Goal: Information Seeking & Learning: Learn about a topic

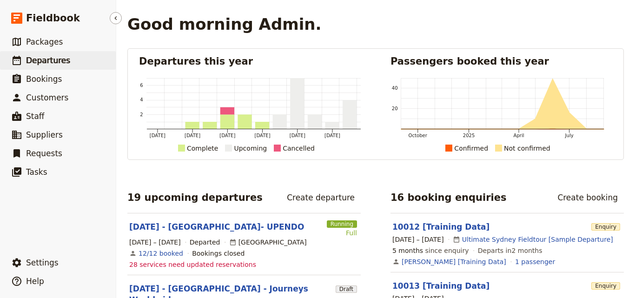
click at [60, 58] on span "Departures" at bounding box center [48, 60] width 44 height 9
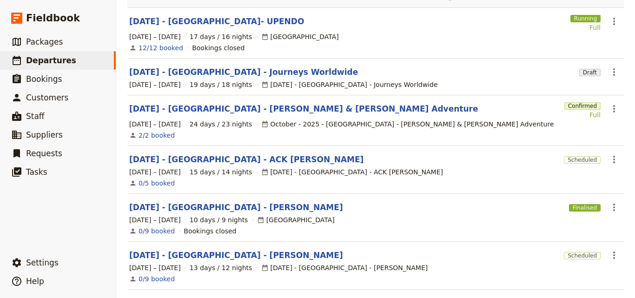
scroll to position [186, 0]
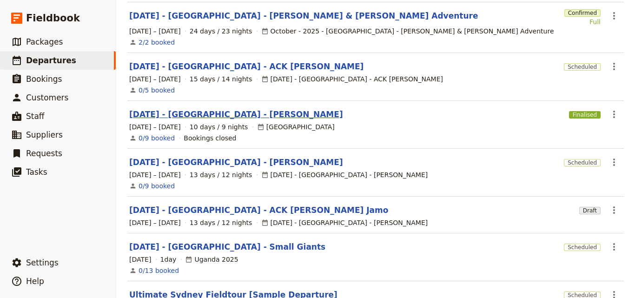
click at [214, 109] on link "[DATE] - [GEOGRAPHIC_DATA] - [PERSON_NAME]" at bounding box center [236, 114] width 214 height 11
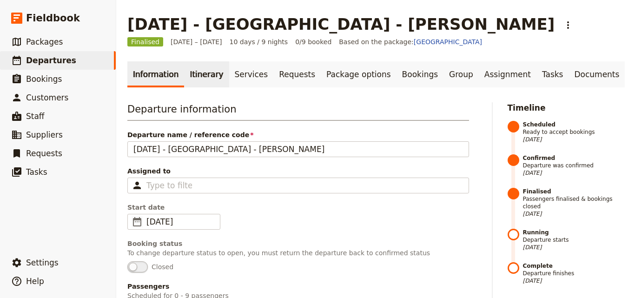
click at [200, 75] on link "Itinerary" at bounding box center [206, 74] width 45 height 26
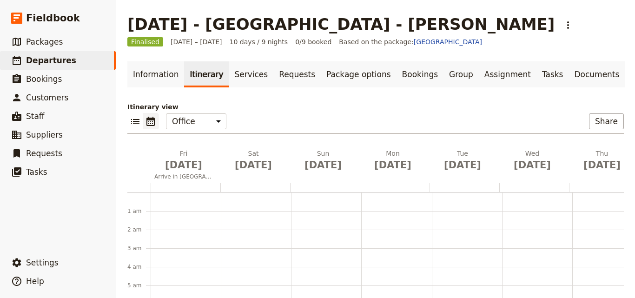
scroll to position [121, 0]
click at [55, 56] on span "Departures" at bounding box center [51, 60] width 50 height 9
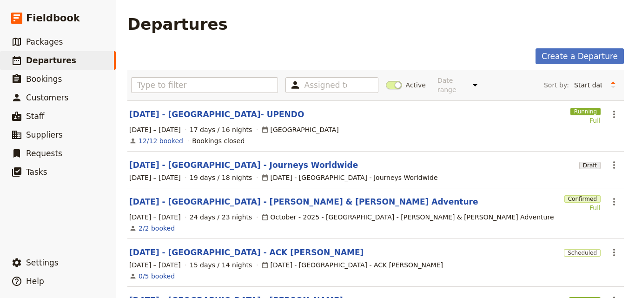
scroll to position [279, 0]
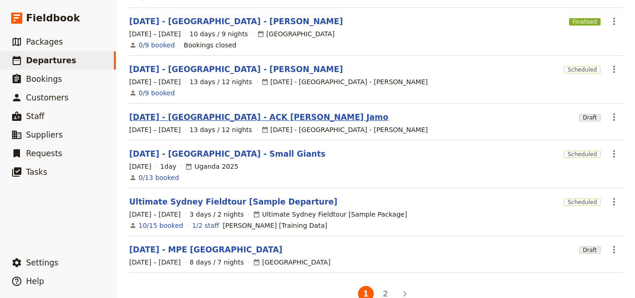
click at [255, 112] on link "[DATE] - [GEOGRAPHIC_DATA] - ACK [PERSON_NAME] Jamo" at bounding box center [258, 117] width 259 height 11
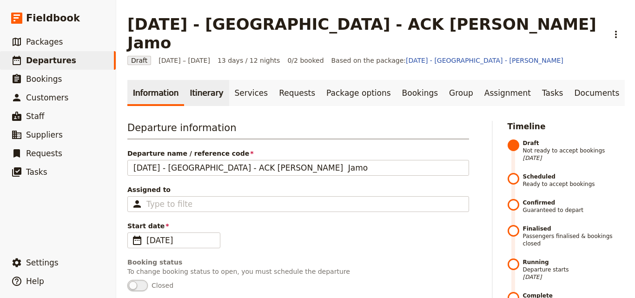
click at [204, 80] on link "Itinerary" at bounding box center [206, 93] width 45 height 26
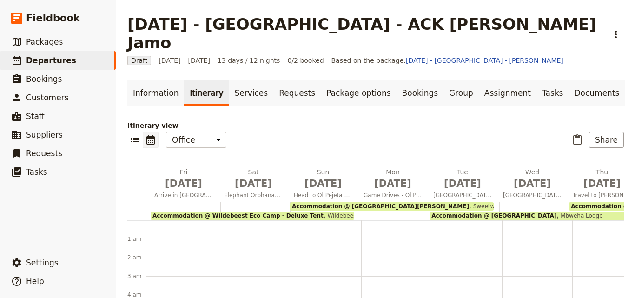
scroll to position [102, 0]
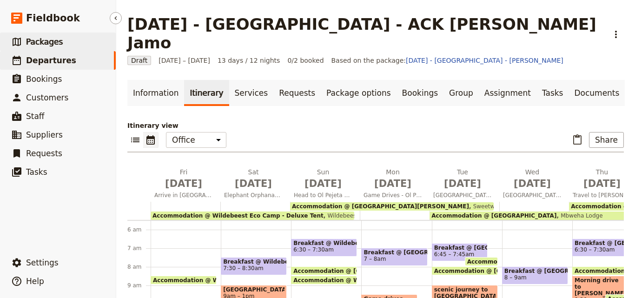
click at [42, 43] on span "Packages" at bounding box center [44, 41] width 37 height 9
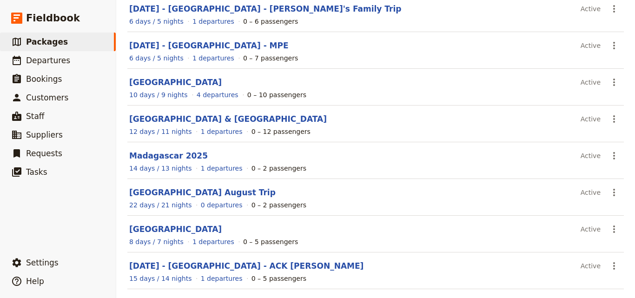
scroll to position [186, 0]
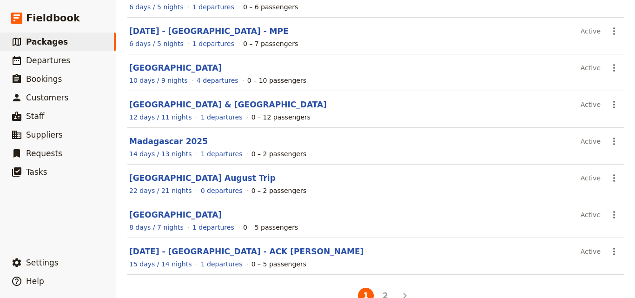
click at [211, 254] on link "[DATE] - [GEOGRAPHIC_DATA] - ACK [PERSON_NAME]" at bounding box center [246, 251] width 234 height 9
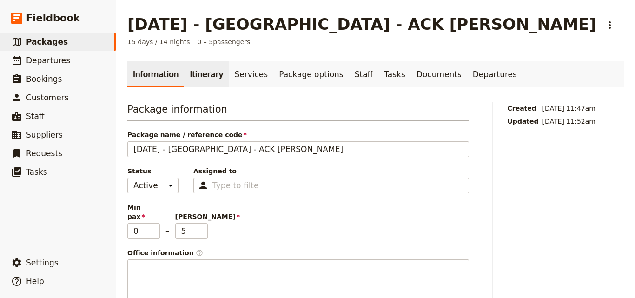
click at [204, 80] on link "Itinerary" at bounding box center [206, 74] width 45 height 26
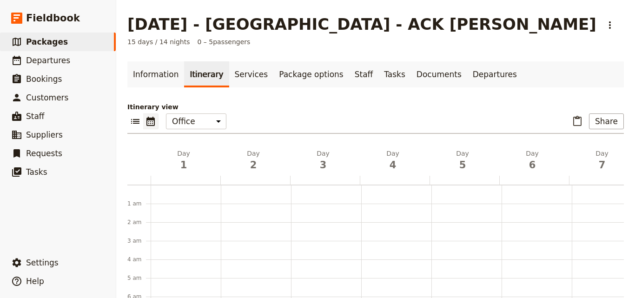
scroll to position [121, 0]
click at [66, 66] on link "​ Departures" at bounding box center [58, 60] width 116 height 19
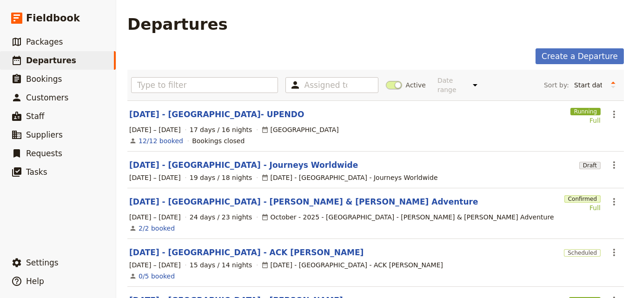
scroll to position [47, 0]
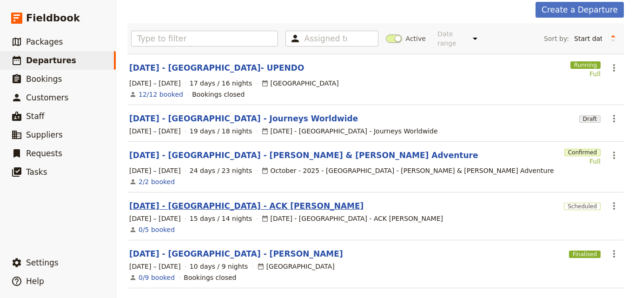
click at [229, 200] on link "[DATE] - [GEOGRAPHIC_DATA] - ACK [PERSON_NAME]" at bounding box center [246, 205] width 234 height 11
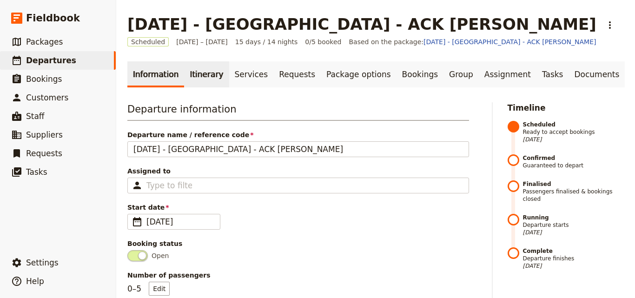
click at [197, 68] on link "Itinerary" at bounding box center [206, 74] width 45 height 26
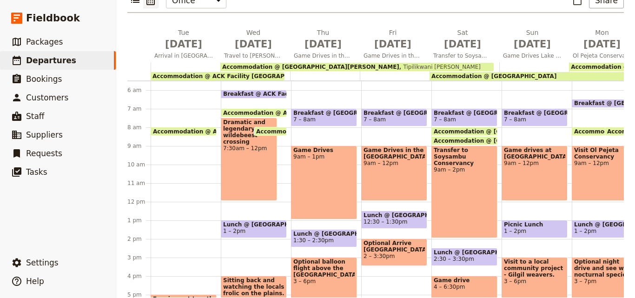
scroll to position [135, 0]
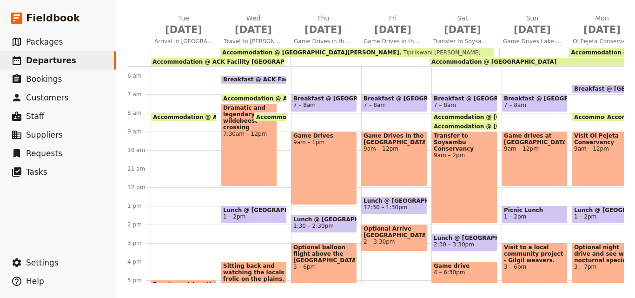
click at [619, 280] on main "[DATE] - [GEOGRAPHIC_DATA] - ACK [PERSON_NAME] ​ Scheduled [DATE] – [DATE] 15 d…" at bounding box center [375, 81] width 519 height 433
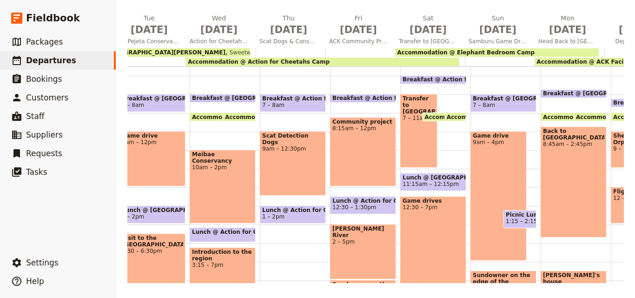
scroll to position [0, 592]
